Goal: Communication & Community: Answer question/provide support

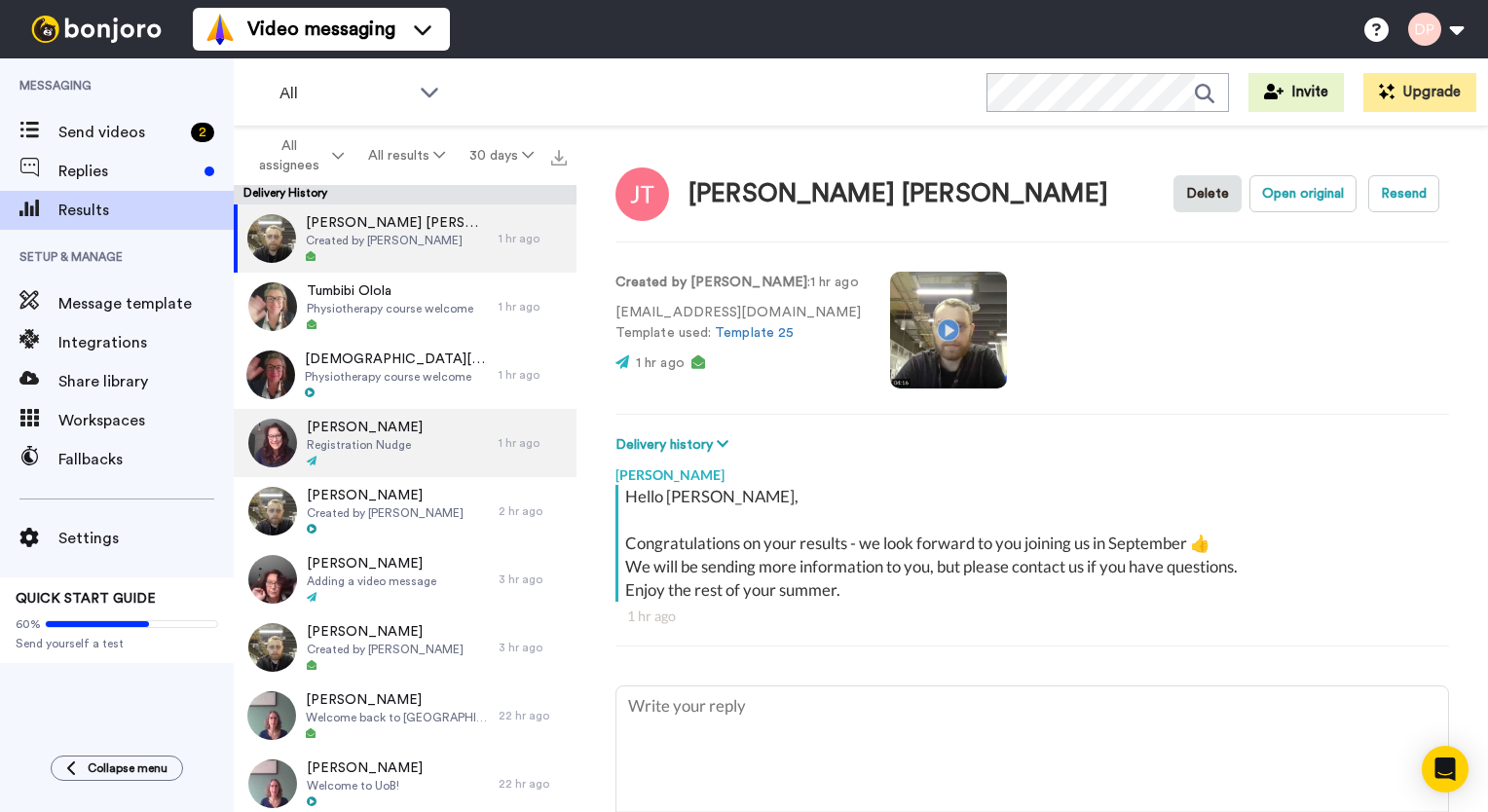
scroll to position [137, 0]
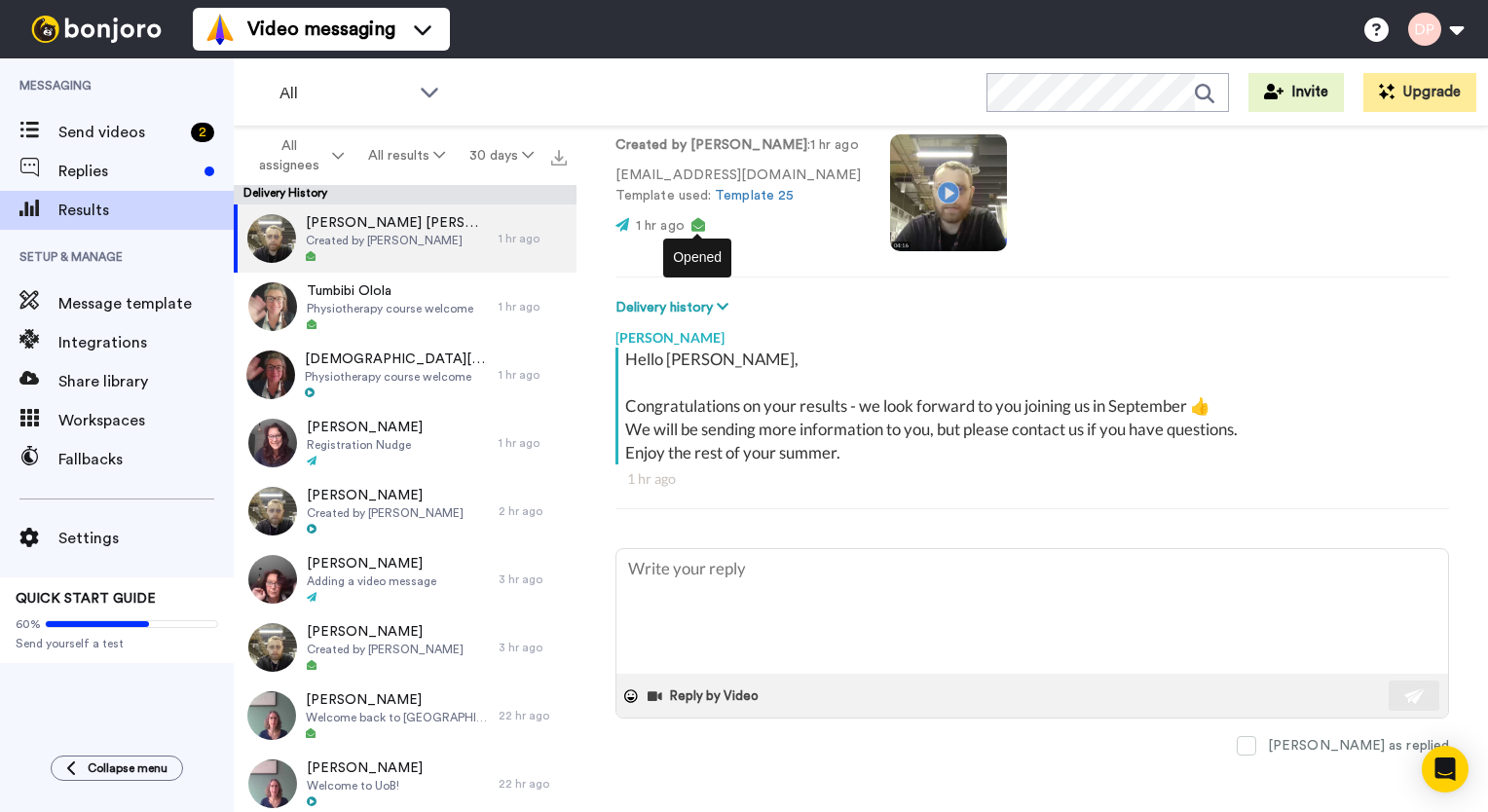
click at [695, 224] on icon at bounding box center [699, 225] width 14 height 14
type textarea "x"
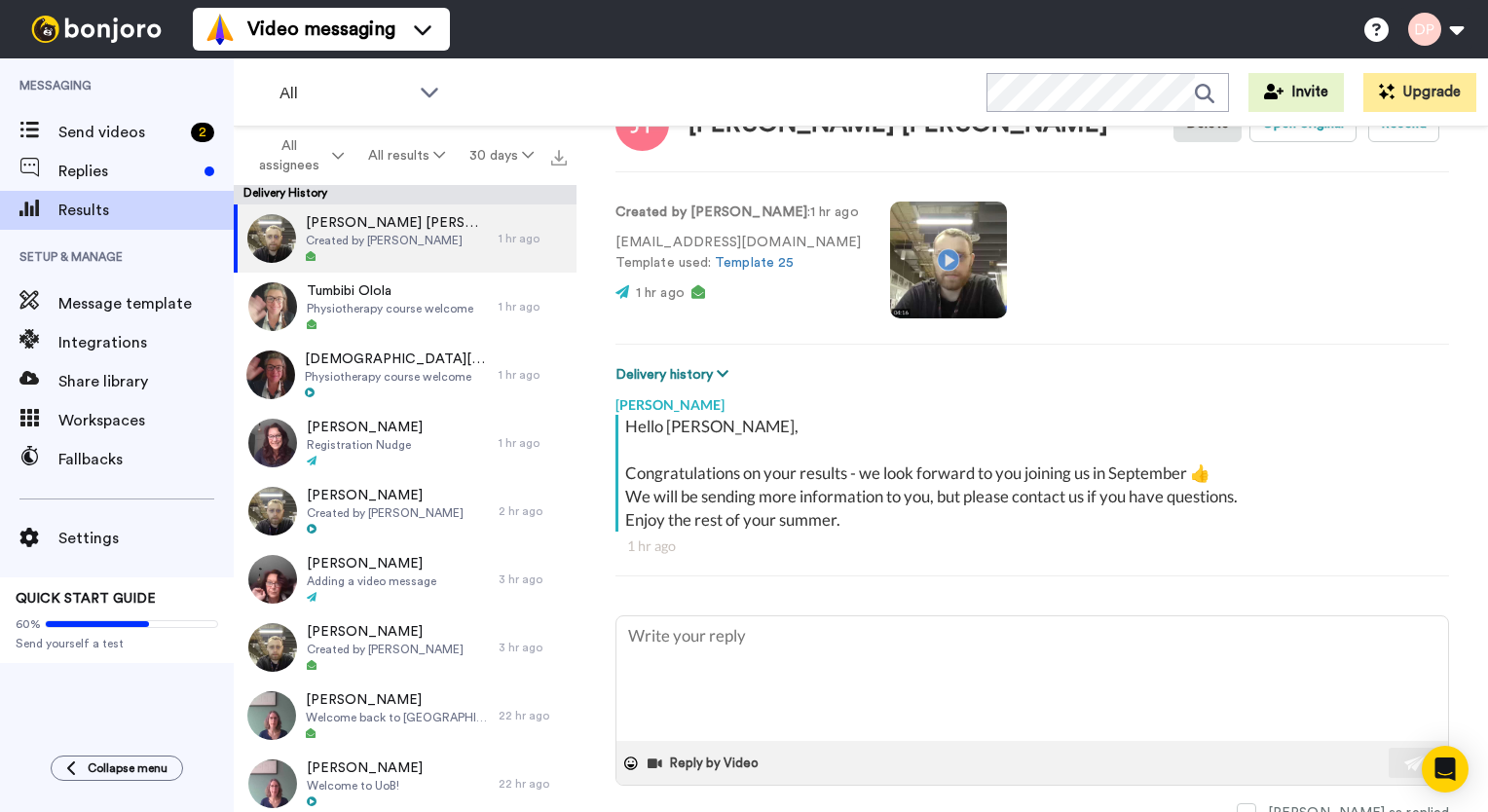
scroll to position [0, 0]
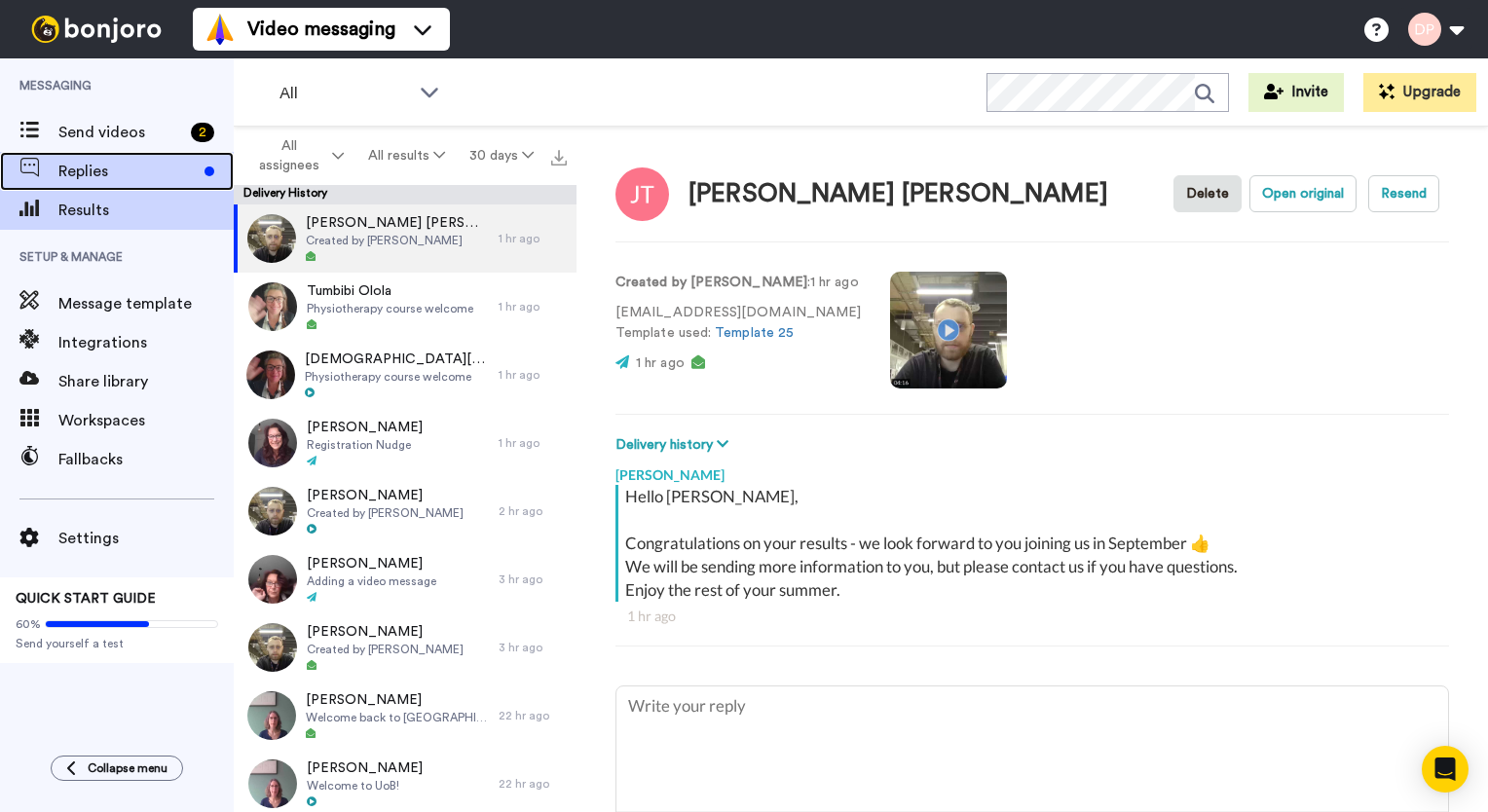
click at [113, 155] on div "Replies" at bounding box center [116, 171] width 234 height 39
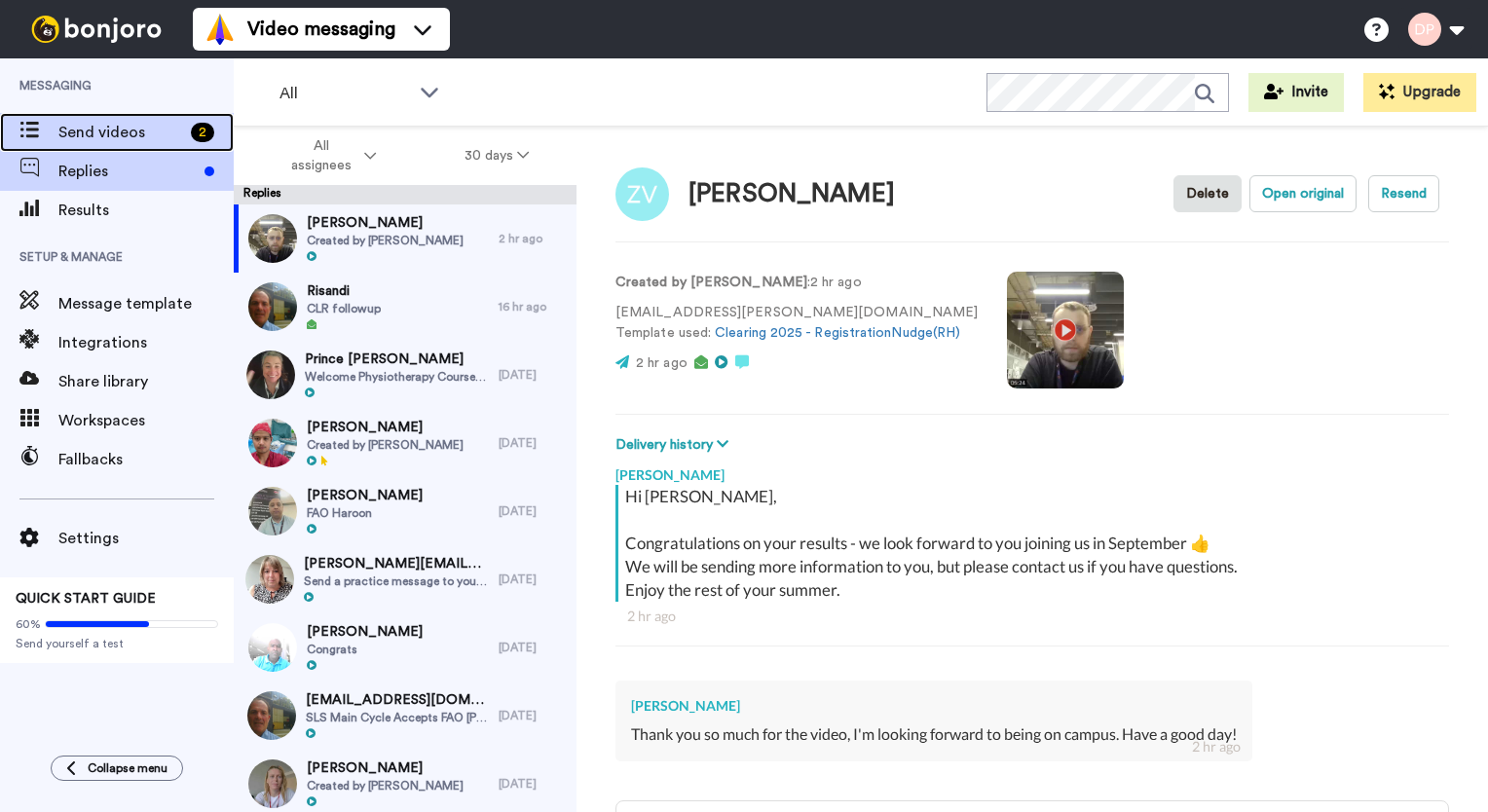
click at [86, 136] on span "Send videos" at bounding box center [120, 133] width 124 height 24
